Goal: Go to known website: Access a specific website the user already knows

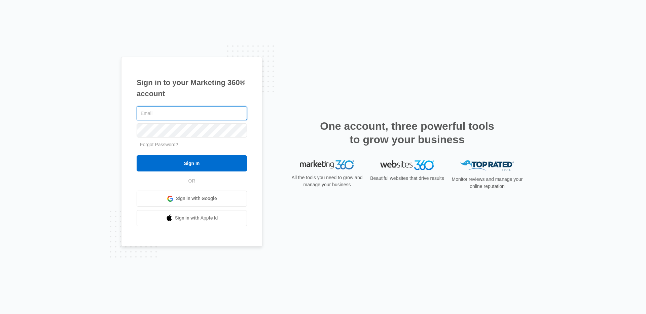
click at [195, 109] on input "text" at bounding box center [192, 113] width 110 height 14
type input "[PERSON_NAME][EMAIL_ADDRESS][PERSON_NAME][DOMAIN_NAME]"
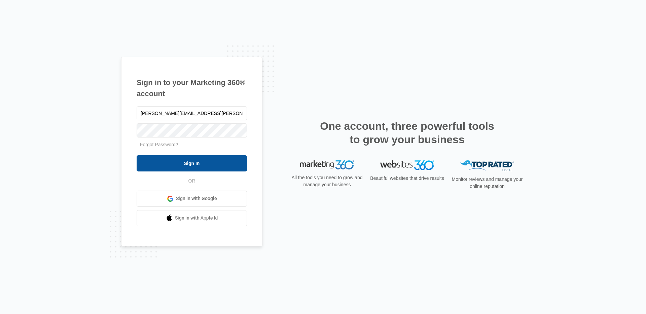
click at [198, 161] on input "Sign In" at bounding box center [192, 163] width 110 height 16
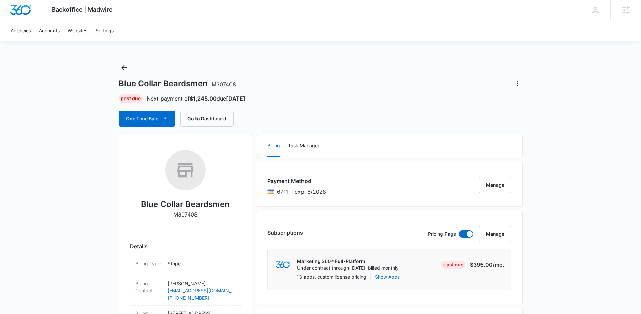
click at [153, 82] on h1 "Blue Collar Beardsmen M307408" at bounding box center [177, 84] width 117 height 10
click at [123, 87] on h1 "Blue Collar Beardsmen M307408" at bounding box center [177, 84] width 117 height 10
drag, startPoint x: 121, startPoint y: 84, endPoint x: 206, endPoint y: 82, distance: 85.1
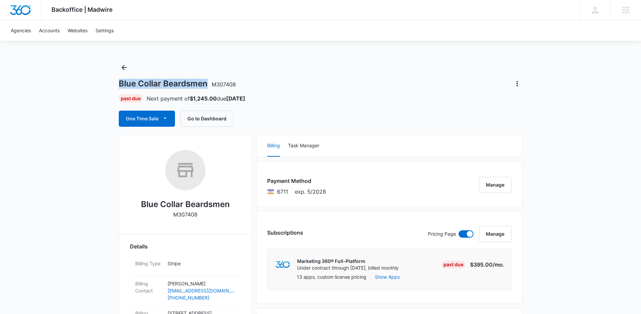
click at [206, 82] on h1 "Blue Collar Beardsmen M307408" at bounding box center [177, 84] width 117 height 10
copy h1 "Blue Collar Beardsmen"
